Goal: Task Accomplishment & Management: Use online tool/utility

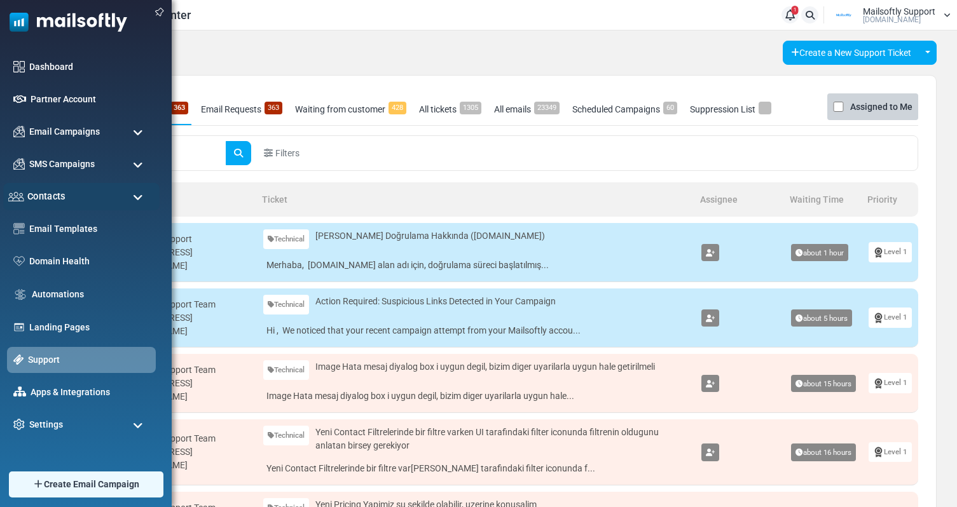
click at [79, 197] on div "Contacts" at bounding box center [81, 196] width 156 height 27
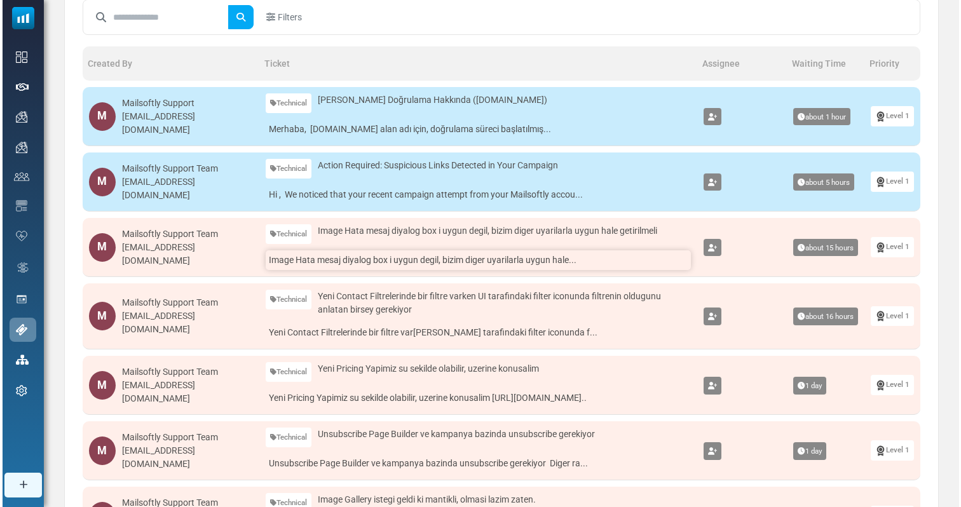
scroll to position [137, 0]
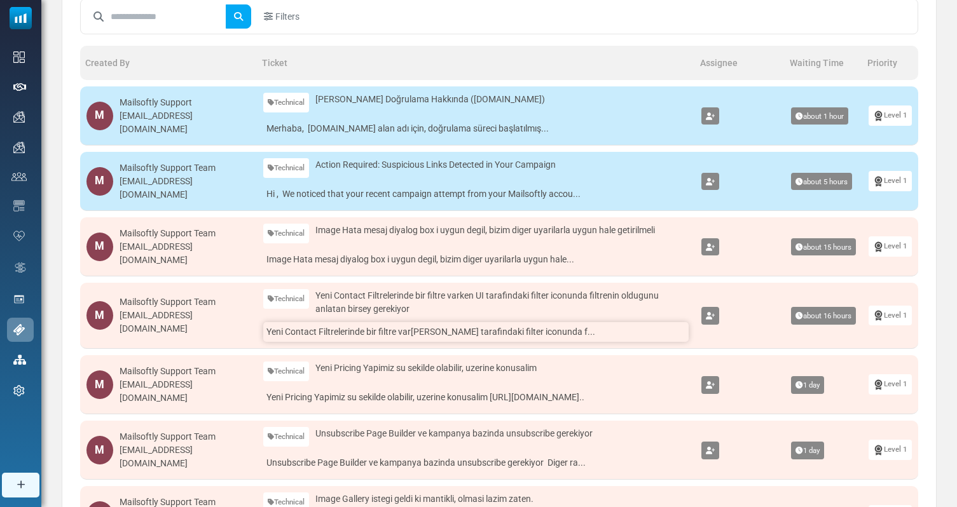
click at [350, 331] on link "Yeni Contact Filtrelerinde bir filtre varken UI tarafindaki filter iconunda f..." at bounding box center [476, 332] width 426 height 20
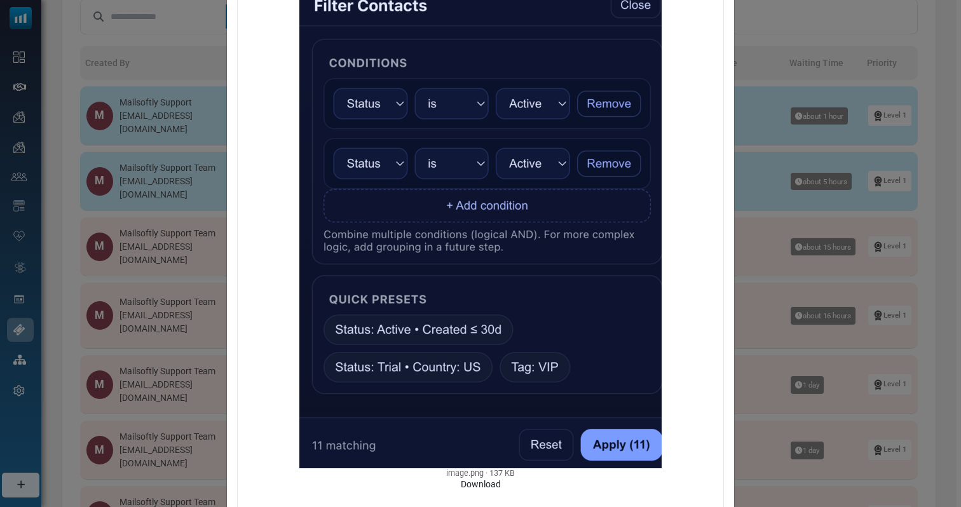
scroll to position [0, 0]
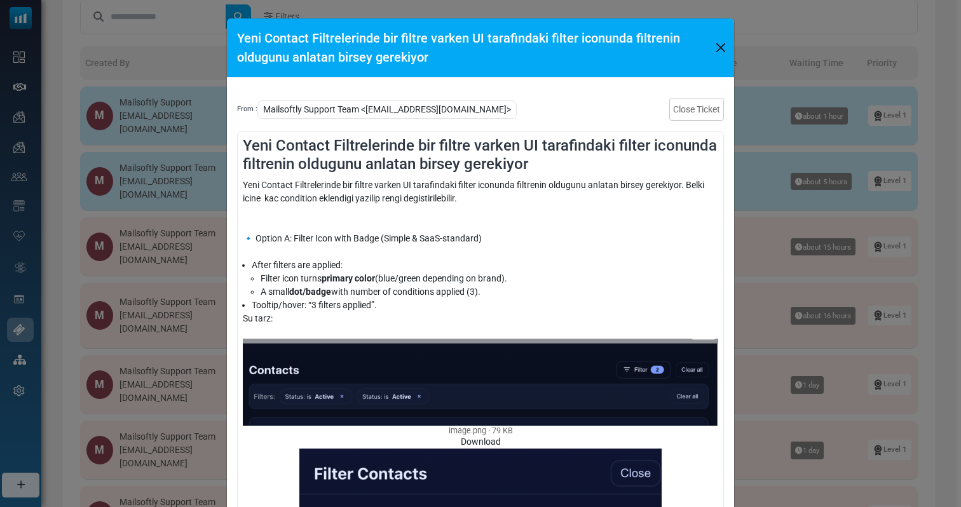
click at [719, 50] on button "Close" at bounding box center [721, 47] width 17 height 19
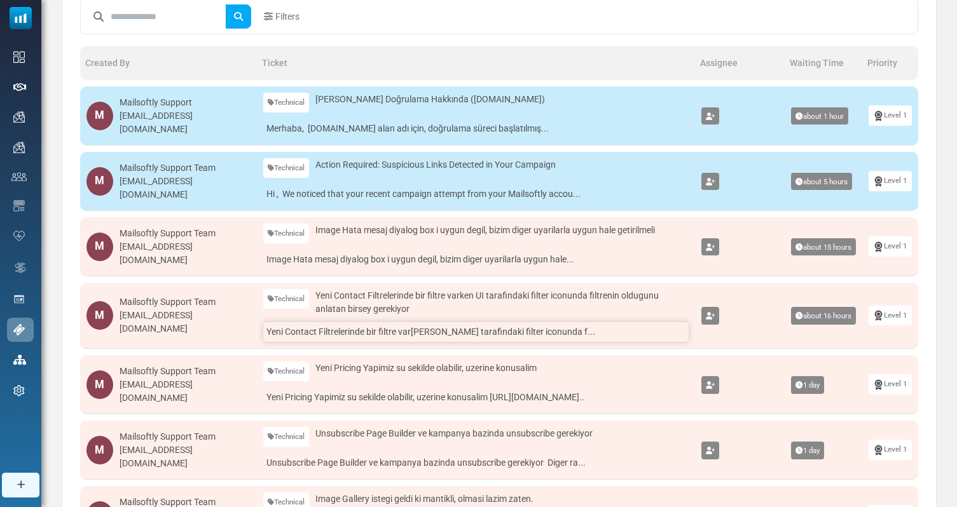
click at [335, 332] on link "Yeni Contact Filtrelerinde bir filtre varken UI tarafindaki filter iconunda f..." at bounding box center [476, 332] width 426 height 20
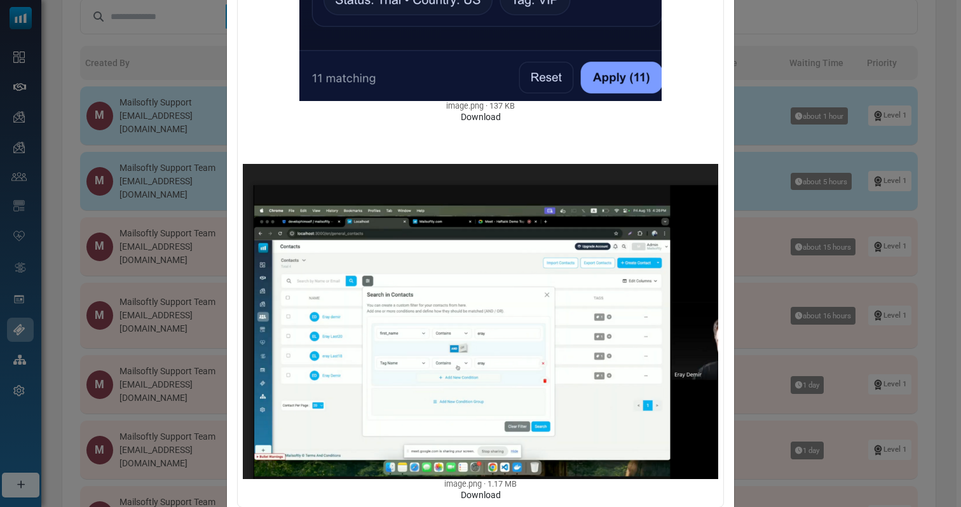
scroll to position [657, 0]
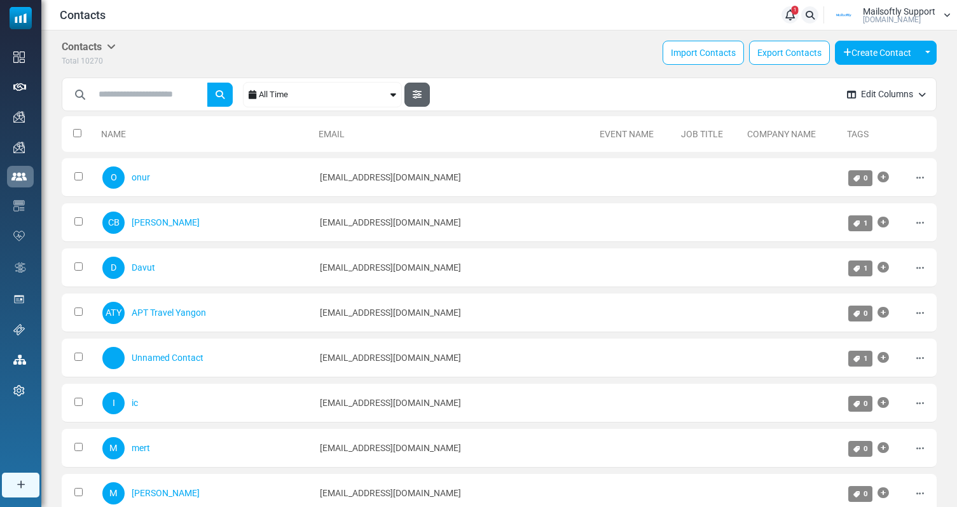
click at [430, 92] on button "button" at bounding box center [416, 95] width 25 height 24
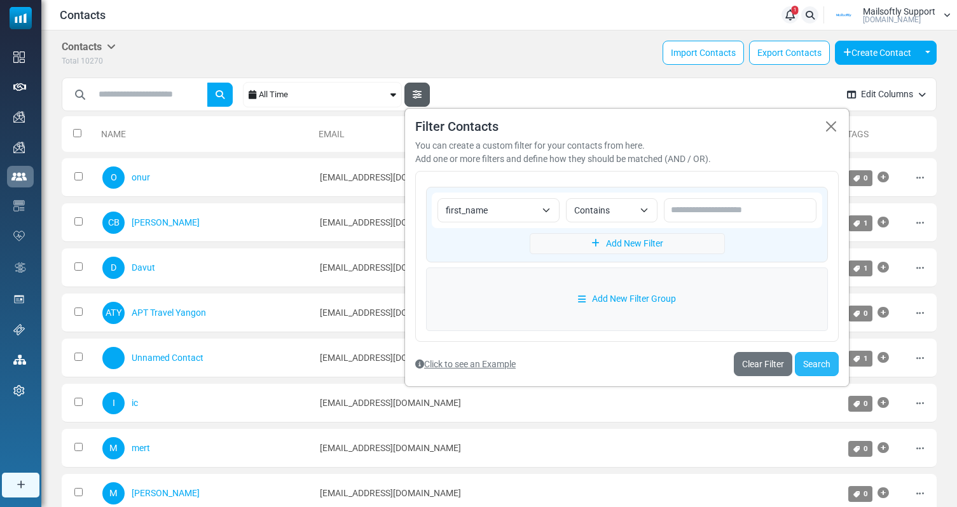
click at [816, 359] on button "Search" at bounding box center [817, 364] width 44 height 24
click at [763, 369] on link "Clear Filter" at bounding box center [763, 364] width 58 height 24
click at [810, 361] on button "Search" at bounding box center [817, 364] width 44 height 24
click at [761, 358] on link "Clear Filter" at bounding box center [763, 364] width 58 height 24
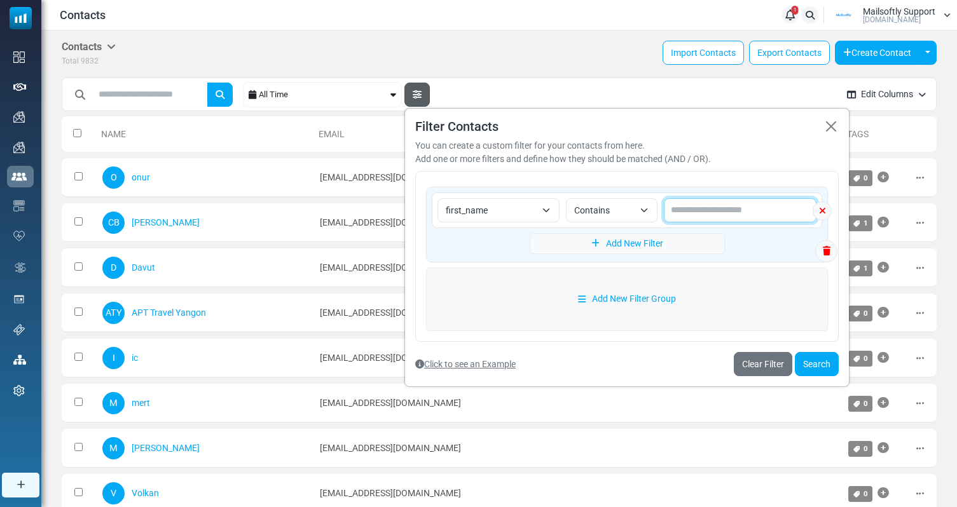
click at [744, 213] on input "text" at bounding box center [740, 210] width 153 height 24
type input "*****"
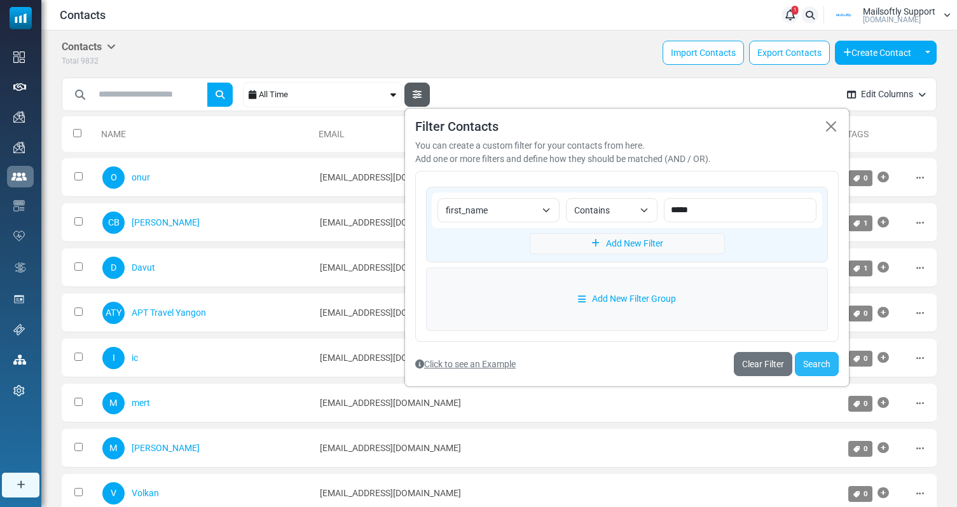
click at [810, 365] on button "Search" at bounding box center [817, 364] width 44 height 24
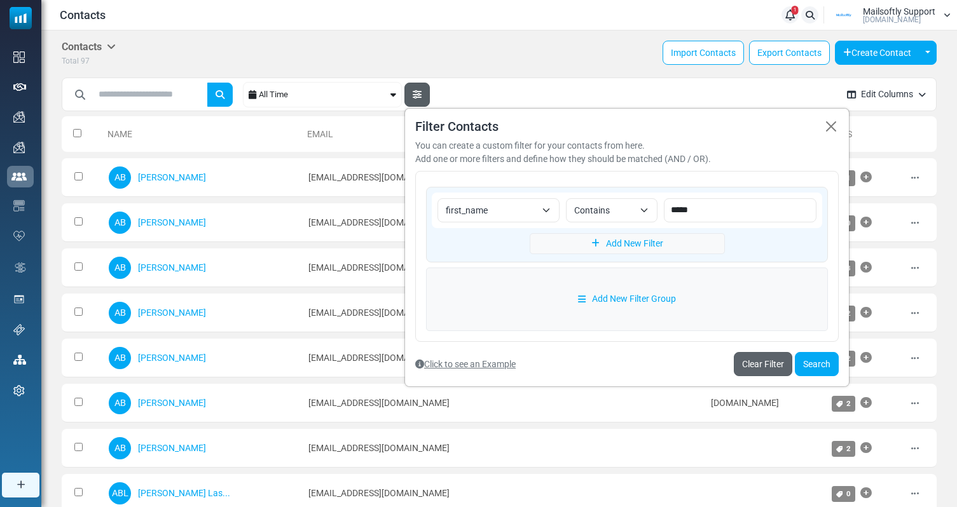
click at [766, 373] on link "Clear Filter" at bounding box center [763, 364] width 58 height 24
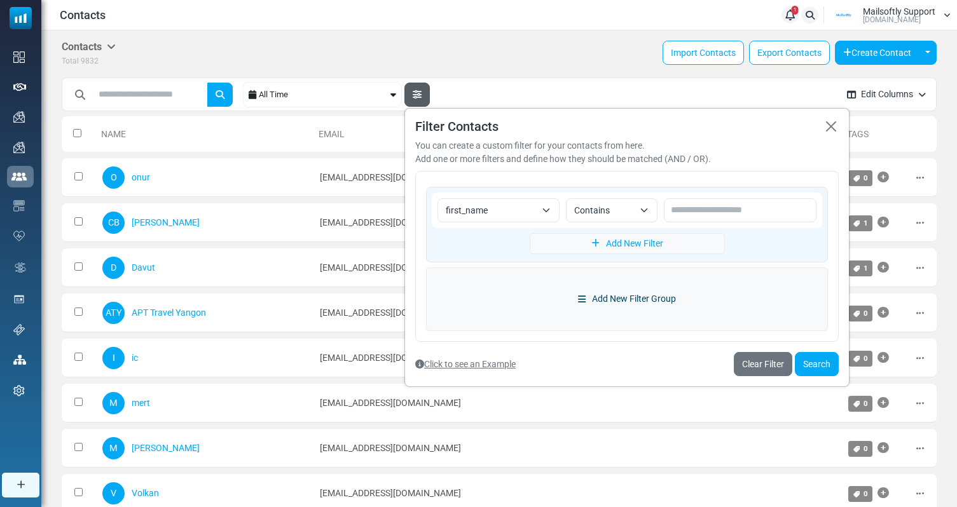
click at [638, 308] on link "Add New Filter Group" at bounding box center [627, 300] width 402 height 64
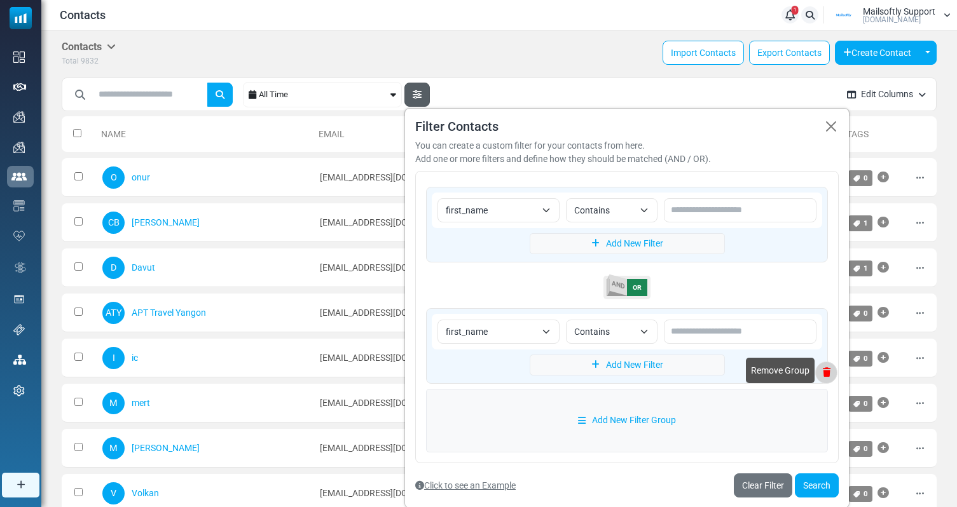
click at [828, 371] on icon at bounding box center [825, 372] width 21 height 9
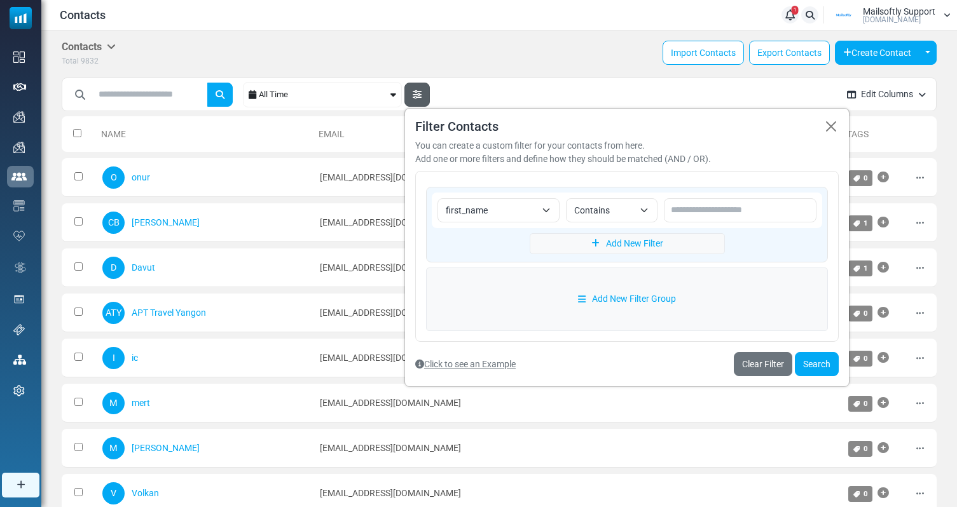
click at [489, 367] on link "Click to see an Example" at bounding box center [465, 364] width 100 height 10
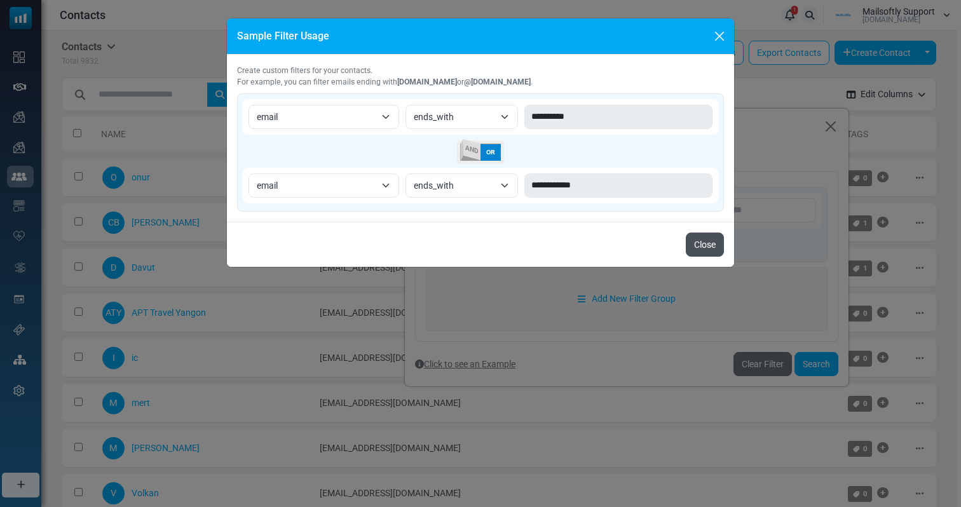
click at [708, 238] on button "Close" at bounding box center [705, 245] width 38 height 24
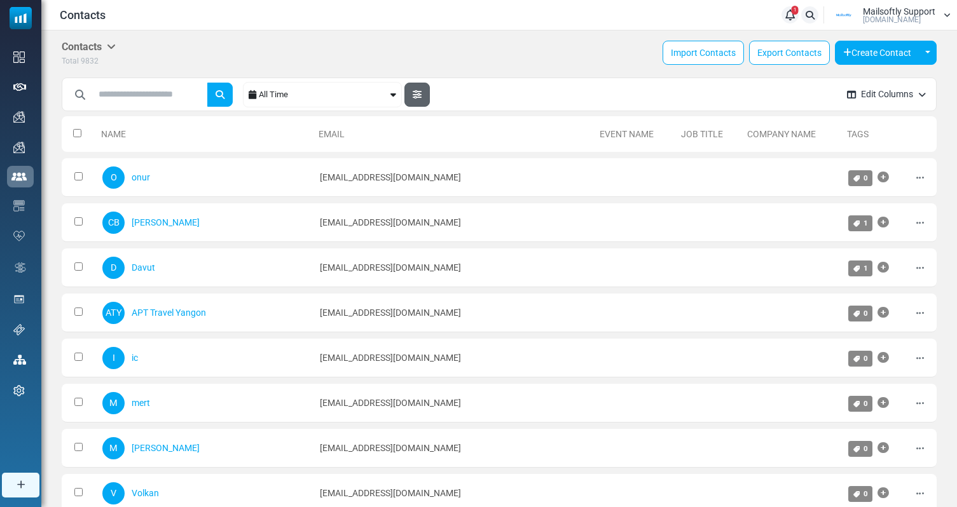
click at [418, 93] on icon "button" at bounding box center [417, 94] width 9 height 9
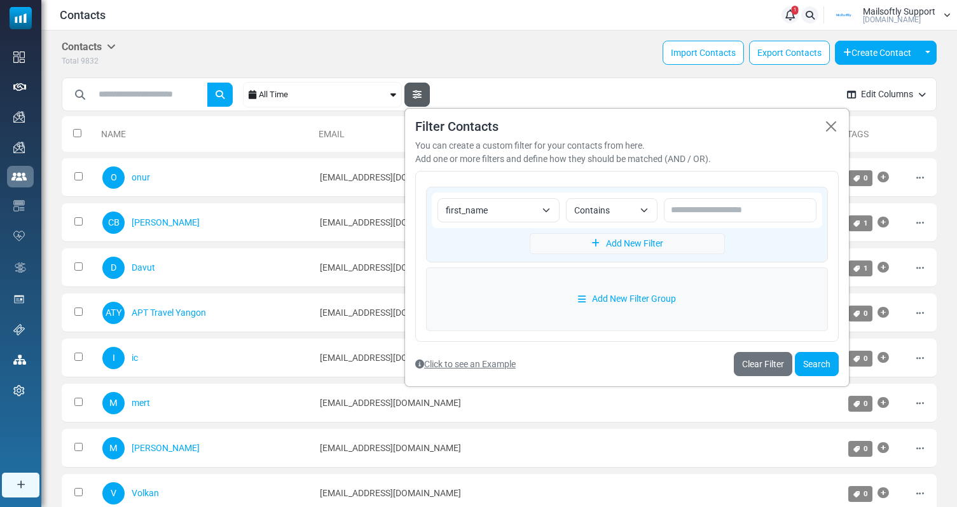
click at [477, 63] on div "Contacts Contacts Subscribers Archived Total 9832 Import Contacts Export Contac…" at bounding box center [499, 54] width 875 height 27
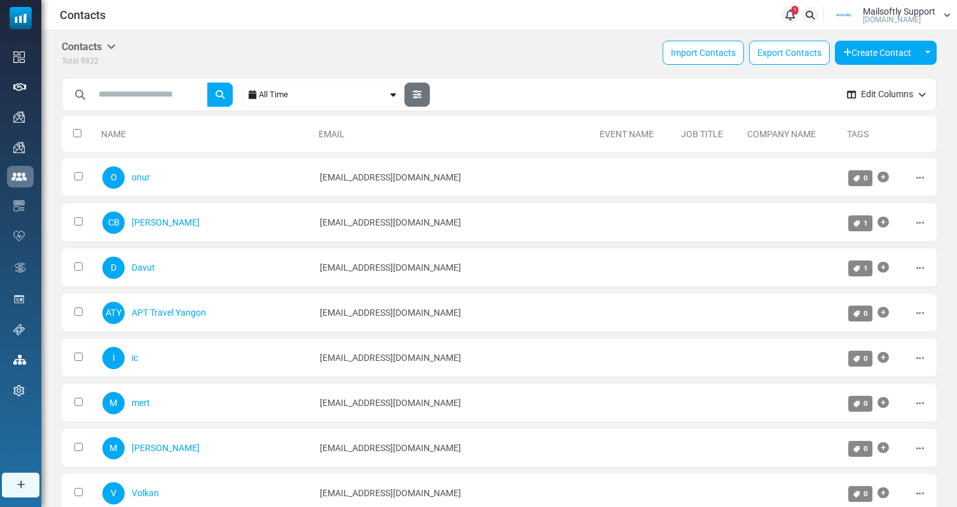
click at [330, 96] on div "All Time" at bounding box center [323, 95] width 129 height 24
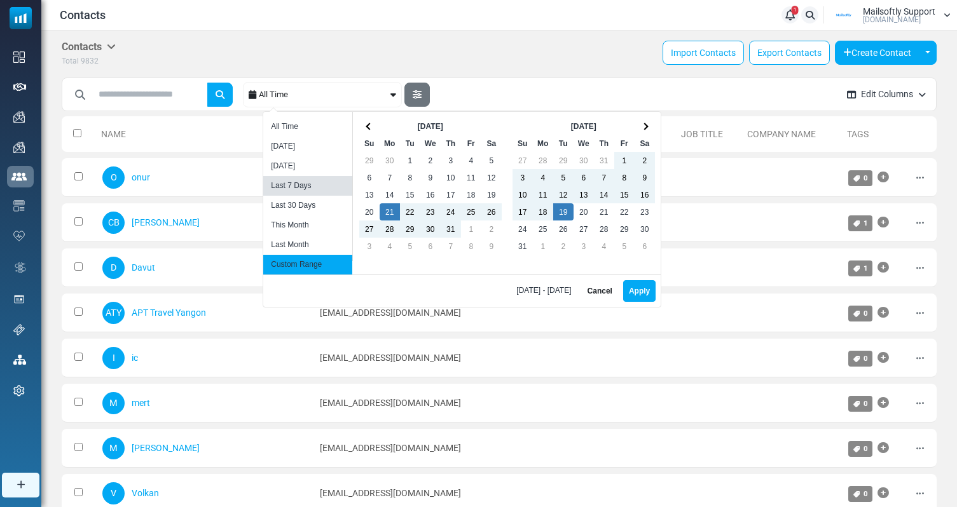
click at [301, 177] on li "Last 7 Days" at bounding box center [307, 186] width 89 height 20
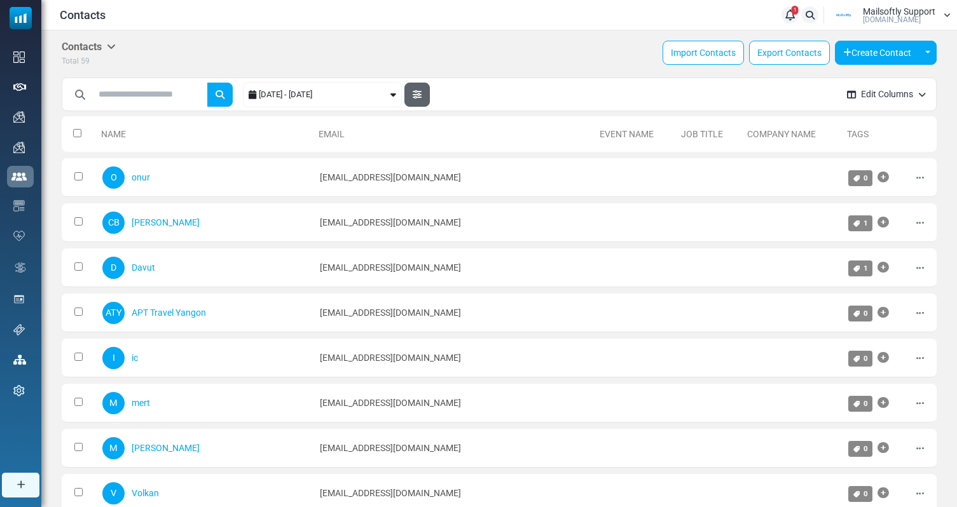
click at [421, 96] on icon "button" at bounding box center [417, 94] width 9 height 9
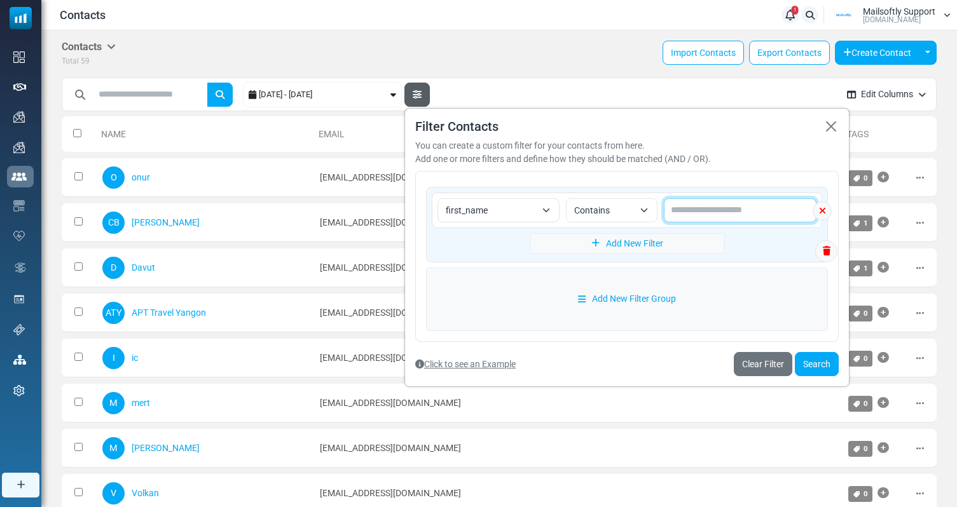
click at [739, 209] on input "text" at bounding box center [740, 210] width 153 height 24
type input "*****"
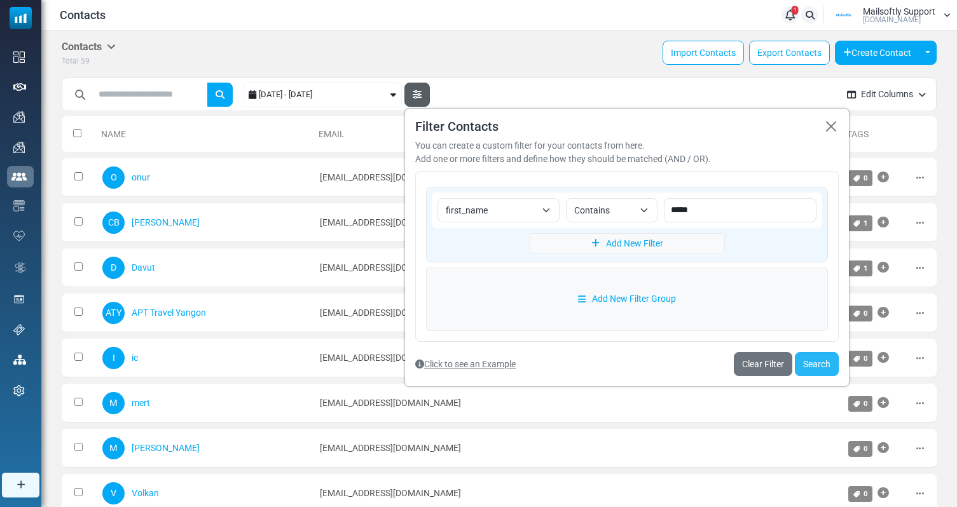
click at [826, 361] on button "Search" at bounding box center [817, 364] width 44 height 24
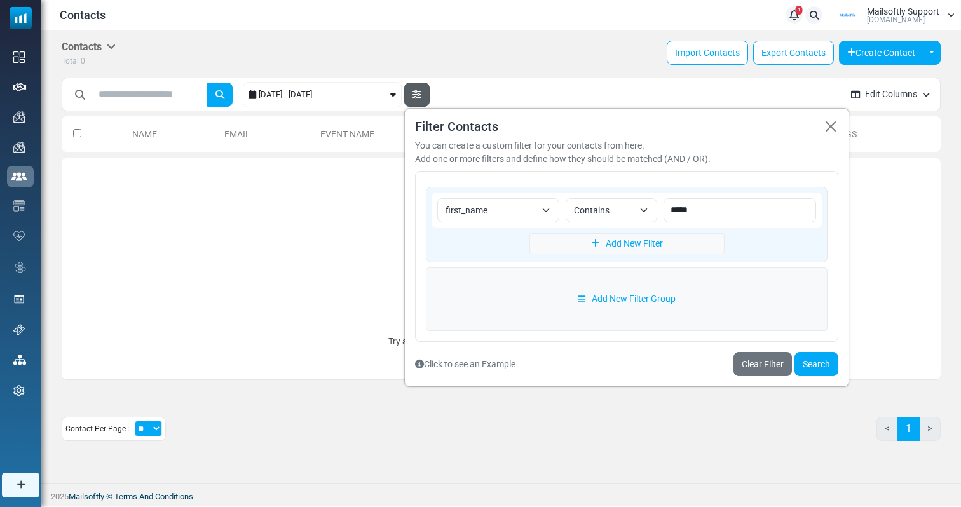
click at [634, 49] on div "Contacts Contacts Subscribers Archived Total 0 Import Contacts Export Contacts …" at bounding box center [501, 54] width 879 height 27
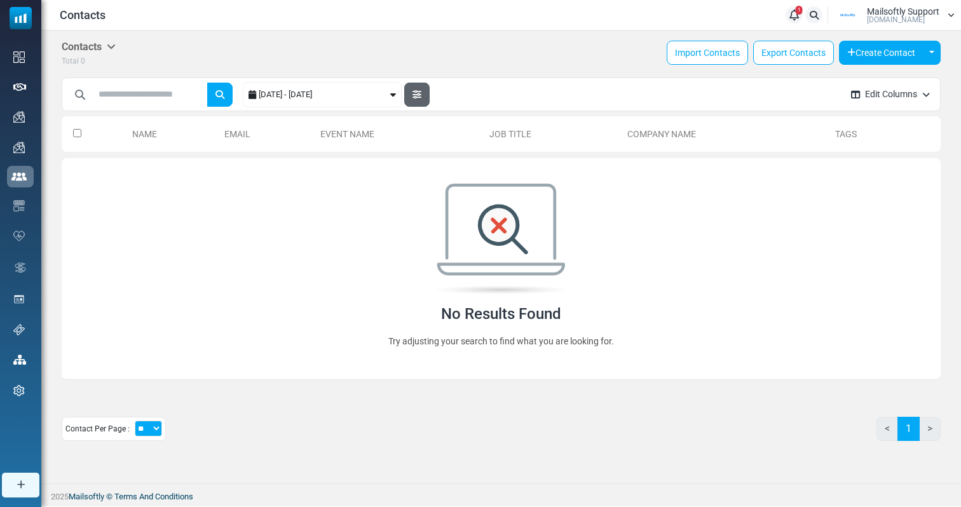
click at [421, 99] on button "button" at bounding box center [416, 95] width 25 height 24
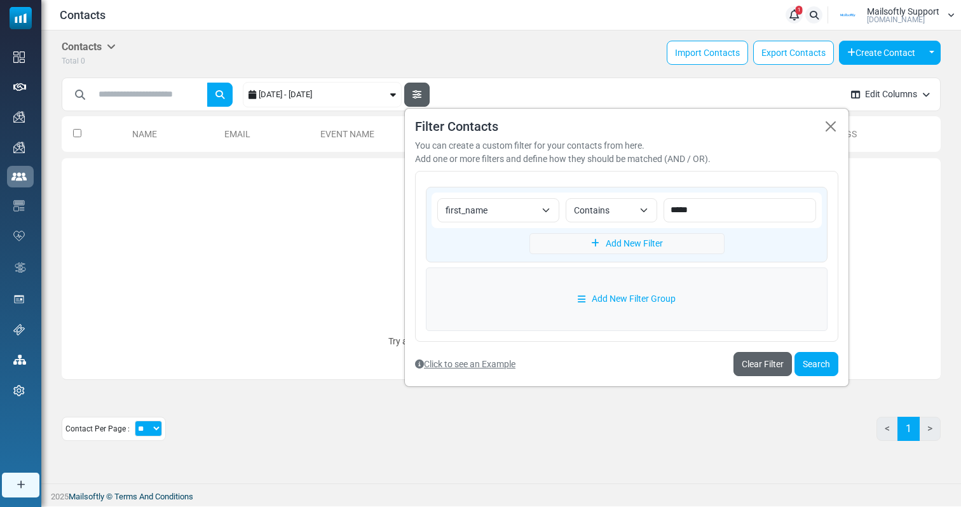
click at [755, 356] on link "Clear Filter" at bounding box center [763, 364] width 58 height 24
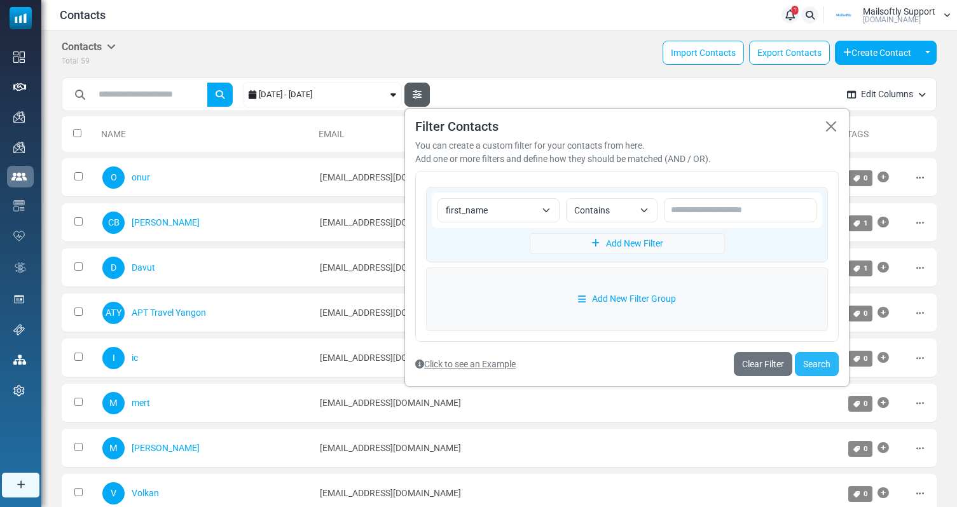
click at [812, 366] on button "Search" at bounding box center [817, 364] width 44 height 24
click at [783, 208] on input "text" at bounding box center [740, 210] width 153 height 24
type input "****"
click at [809, 357] on button "Search" at bounding box center [817, 364] width 44 height 24
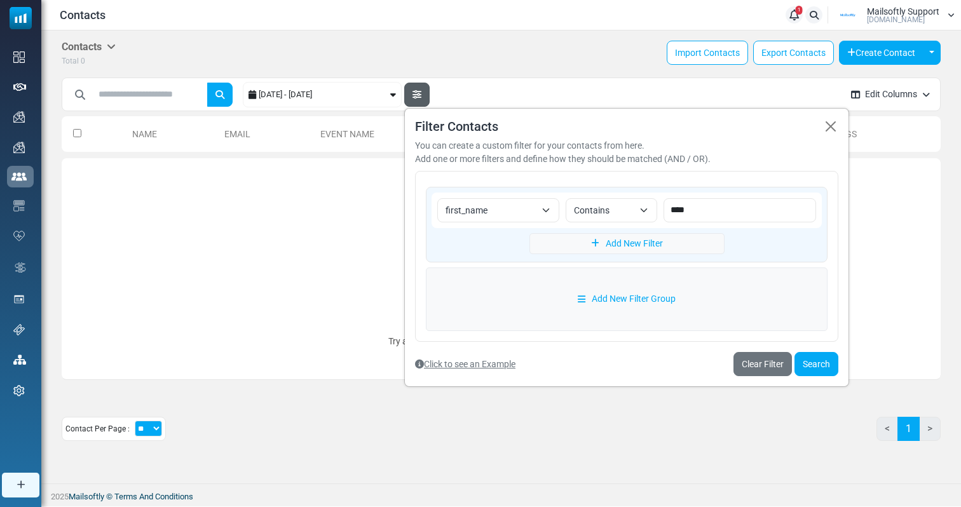
click at [344, 99] on div "2025-08-13 - 2025-08-20" at bounding box center [323, 95] width 129 height 24
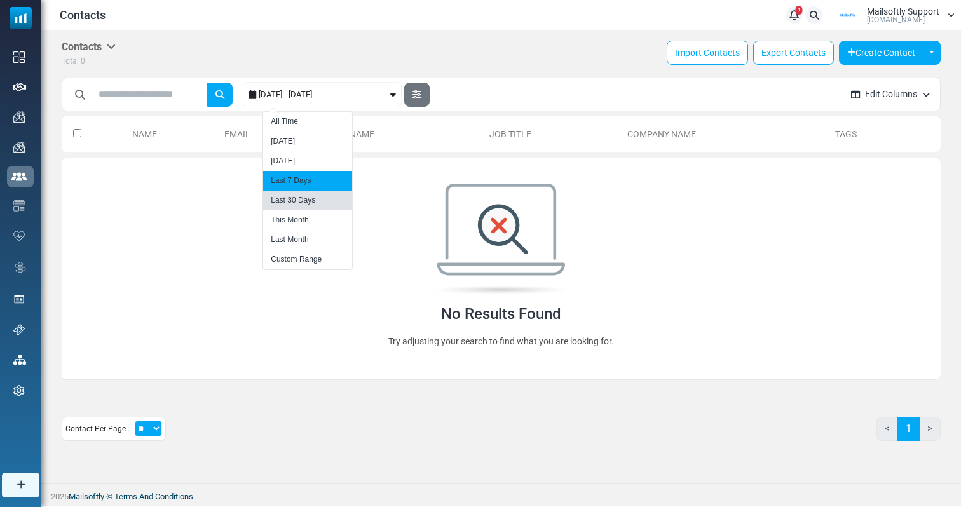
click at [294, 197] on li "Last 30 Days" at bounding box center [307, 201] width 89 height 20
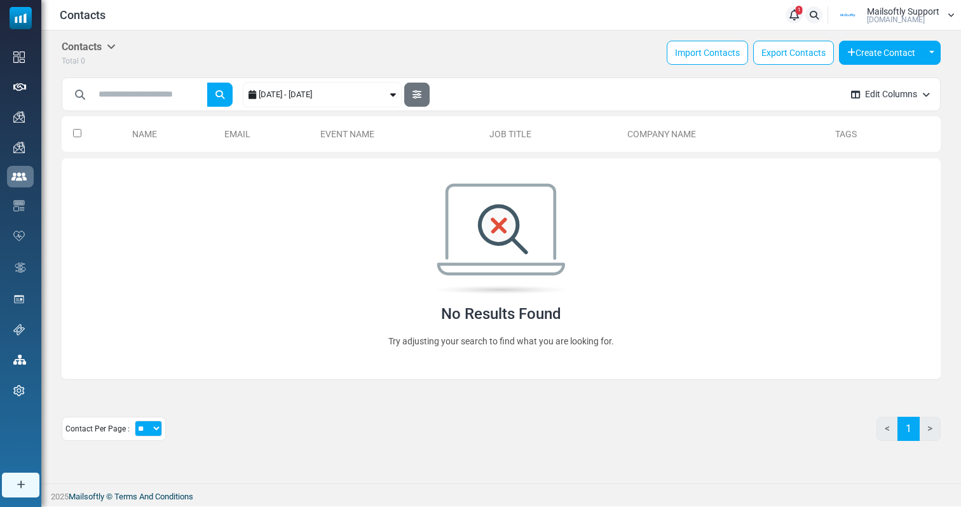
click at [363, 95] on div "2025-07-21 - 2025-08-20" at bounding box center [323, 95] width 129 height 24
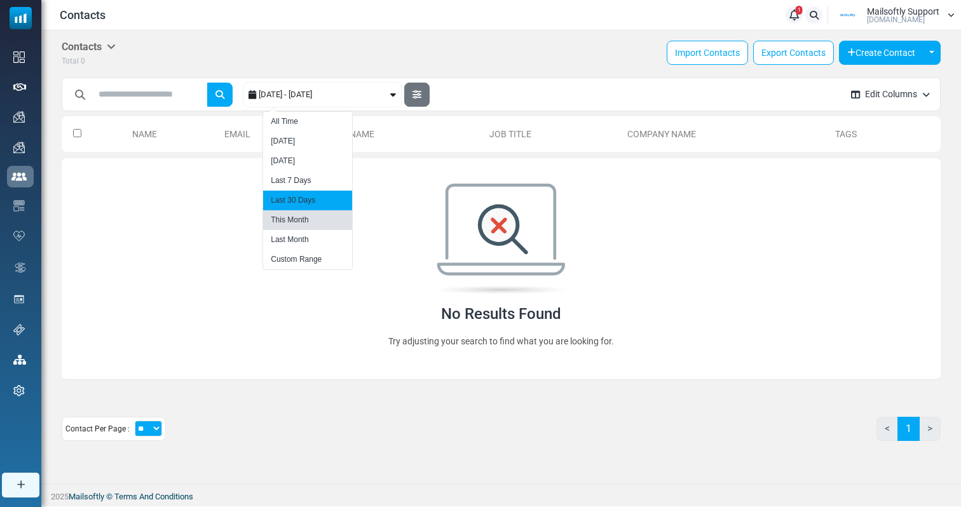
click at [302, 219] on li "This Month" at bounding box center [307, 220] width 89 height 20
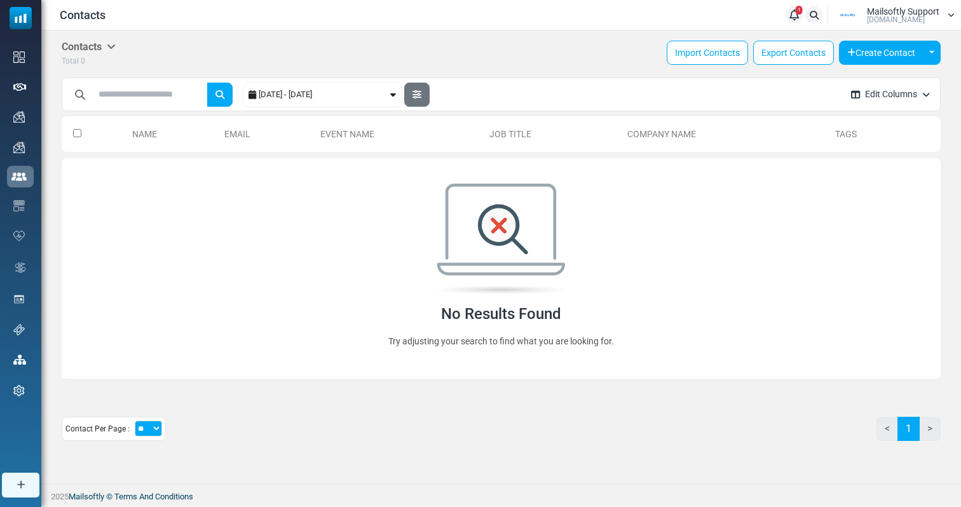
click at [325, 95] on div "2025-08-01 - 2025-08-31" at bounding box center [323, 95] width 129 height 24
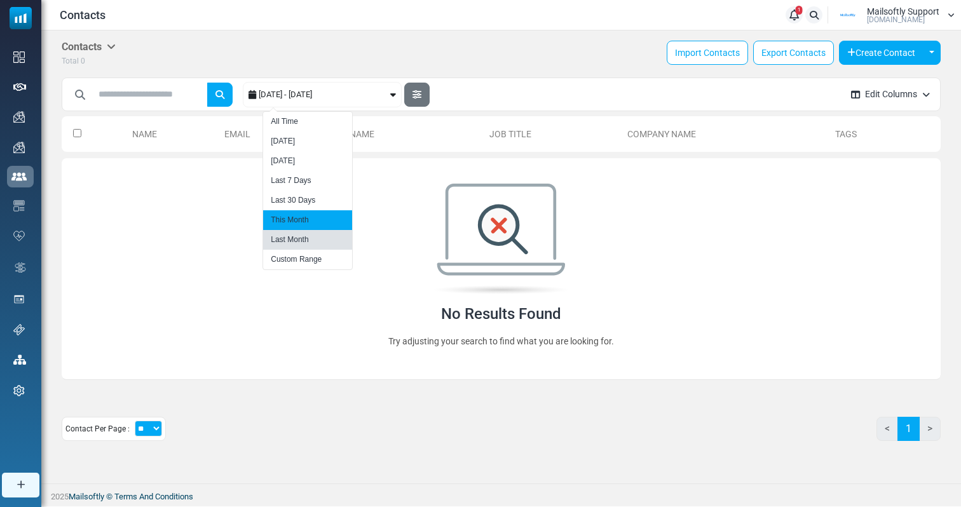
click at [326, 242] on li "Last Month" at bounding box center [307, 240] width 89 height 20
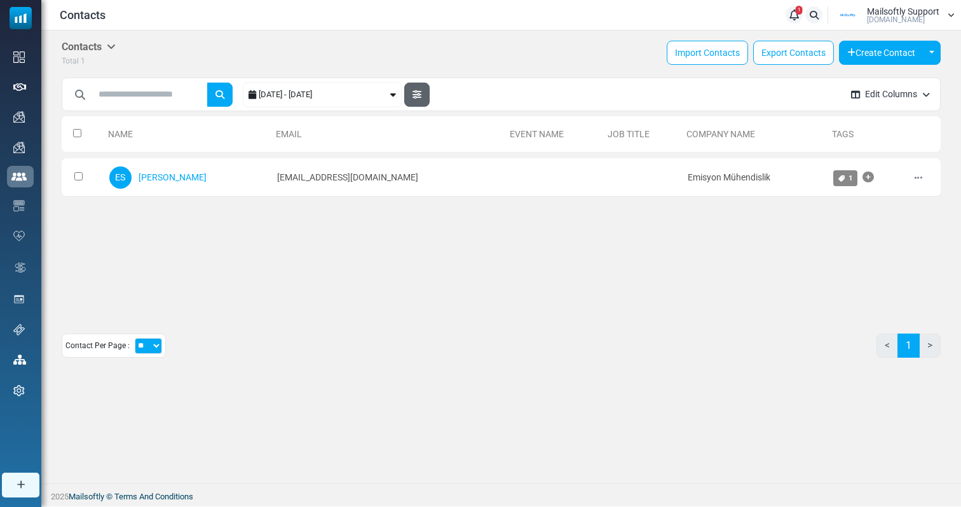
click at [421, 97] on icon "button" at bounding box center [417, 94] width 9 height 9
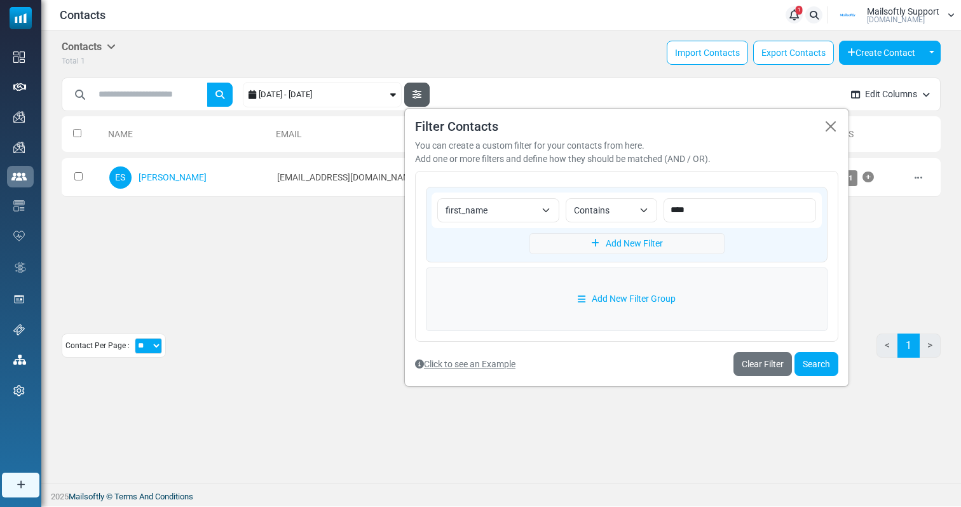
click at [770, 351] on div "**********" at bounding box center [626, 247] width 445 height 279
click at [765, 361] on link "Clear Filter" at bounding box center [763, 364] width 58 height 24
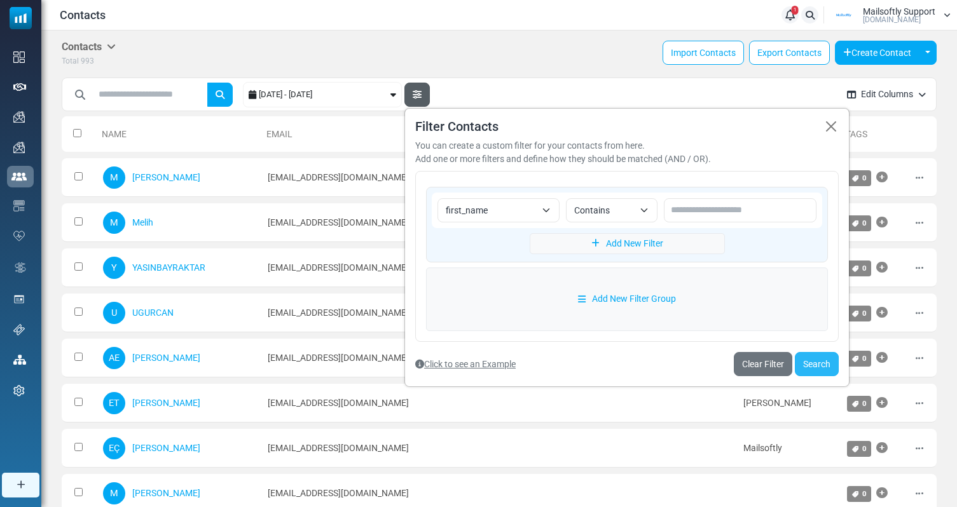
click at [823, 363] on button "Search" at bounding box center [817, 364] width 44 height 24
